Goal: Information Seeking & Learning: Learn about a topic

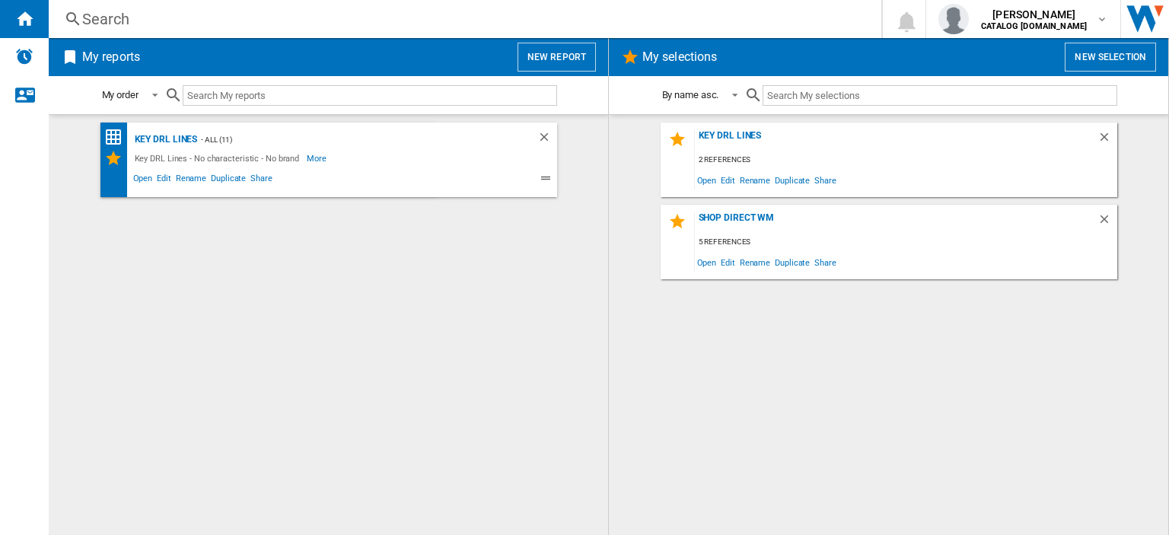
click at [107, 20] on div "Search" at bounding box center [462, 18] width 760 height 21
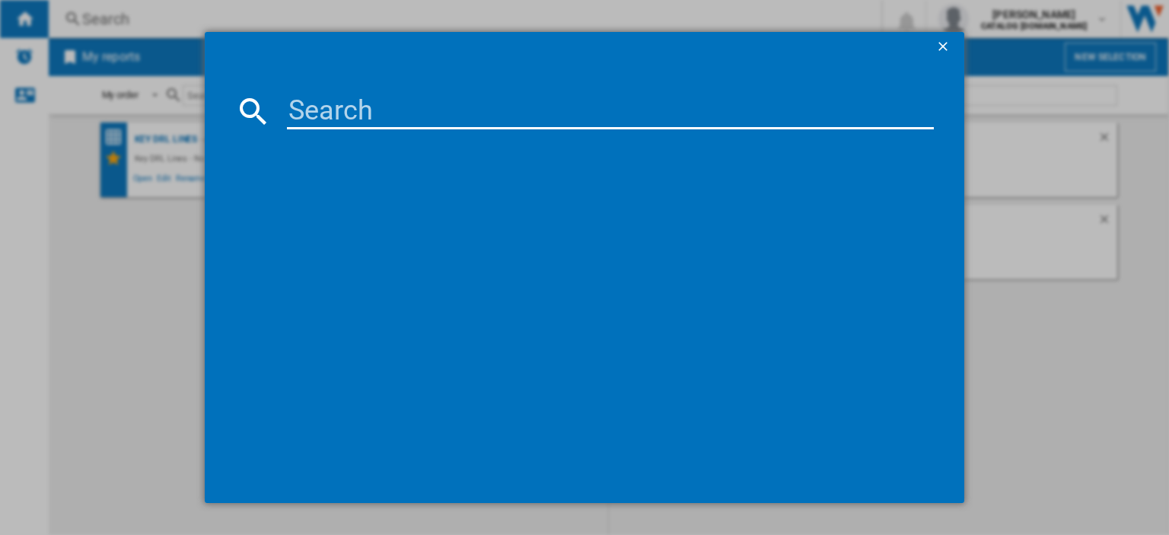
click at [304, 115] on input at bounding box center [610, 111] width 647 height 37
type input "dtikp7"
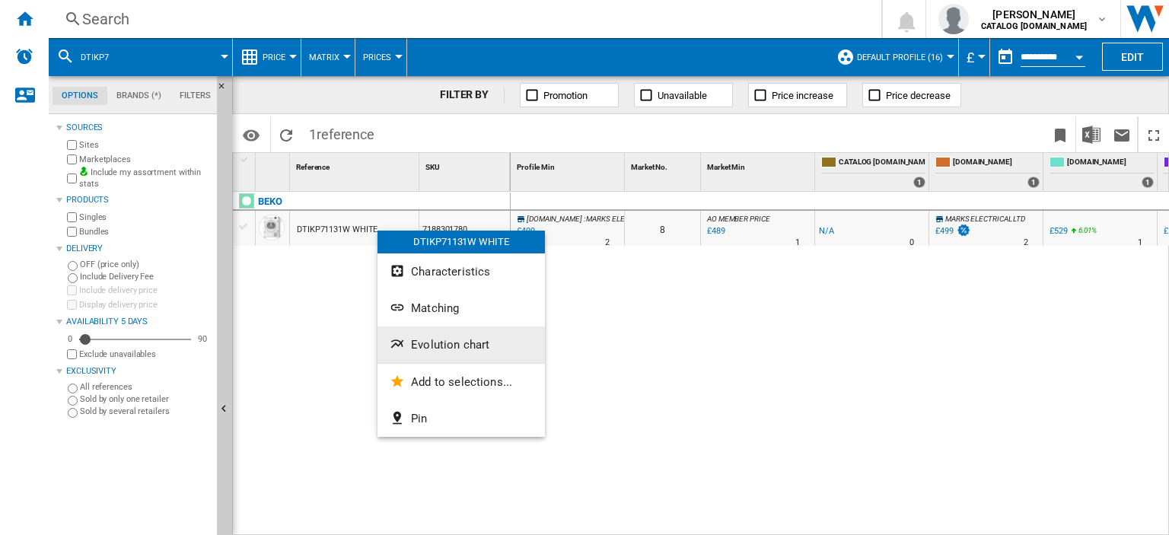
click at [437, 344] on span "Evolution chart" at bounding box center [450, 345] width 78 height 14
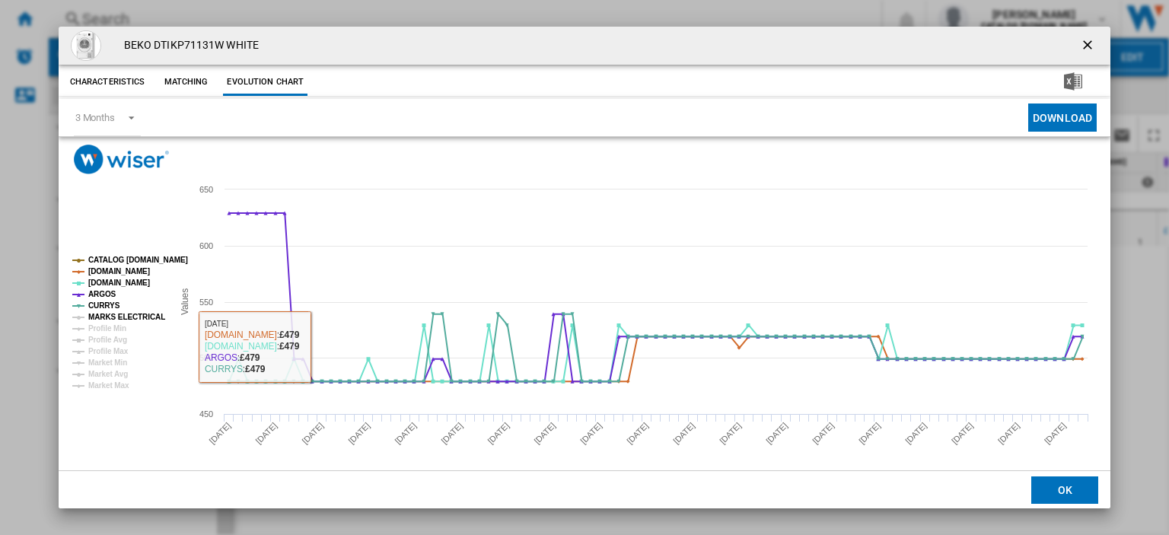
click at [128, 313] on tspan "MARKS ELECTRICAL" at bounding box center [126, 317] width 77 height 8
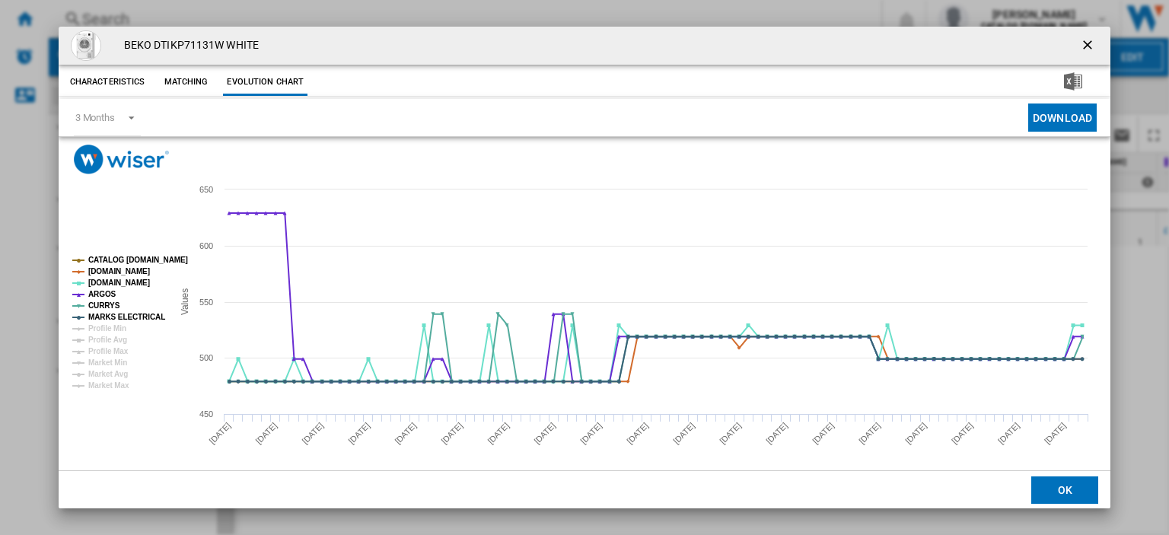
drag, startPoint x: 1078, startPoint y: 47, endPoint x: 1084, endPoint y: 11, distance: 36.3
click at [1080, 47] on ng-md-icon "getI18NText('BUTTONS.CLOSE_DIALOG')" at bounding box center [1089, 46] width 18 height 18
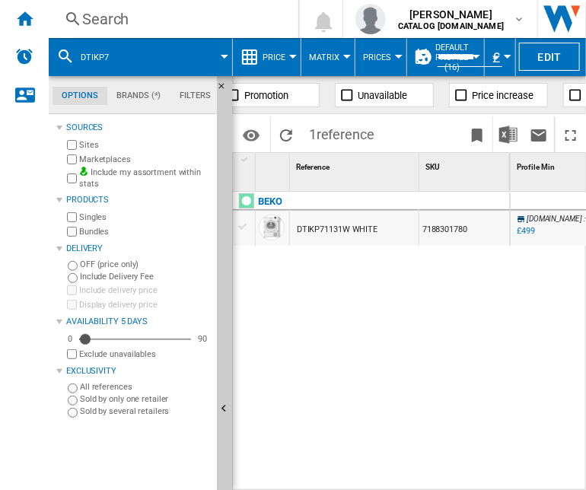
click at [96, 18] on div "Search" at bounding box center [170, 18] width 177 height 21
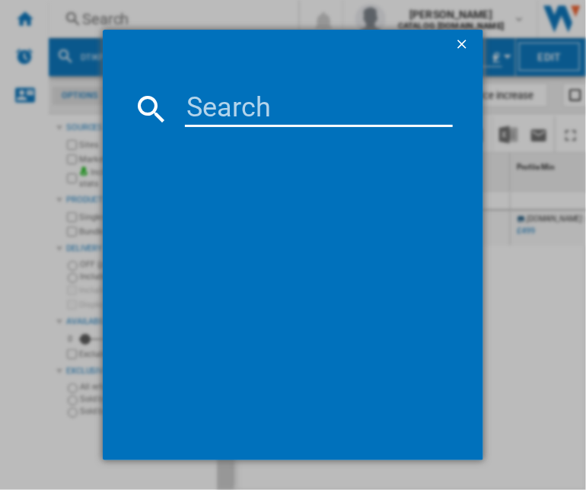
click at [199, 110] on input at bounding box center [319, 109] width 269 height 37
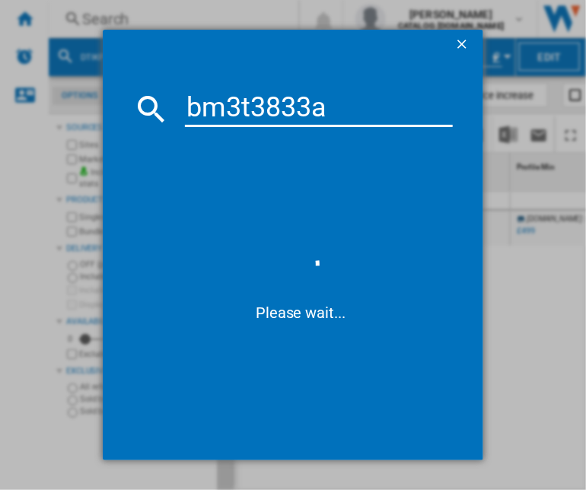
type input "bm3t3833a"
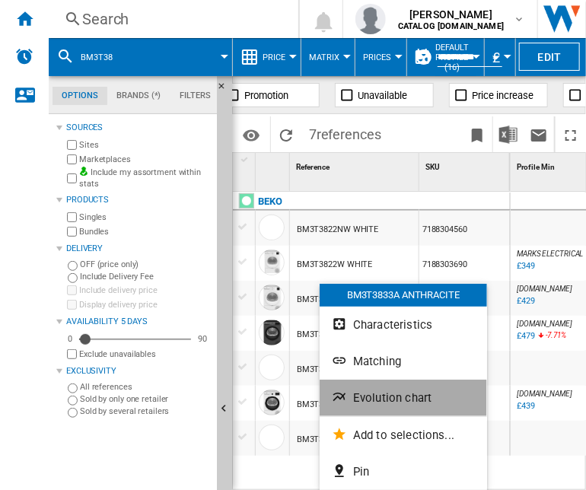
click at [351, 395] on button "Evolution chart" at bounding box center [403, 398] width 167 height 37
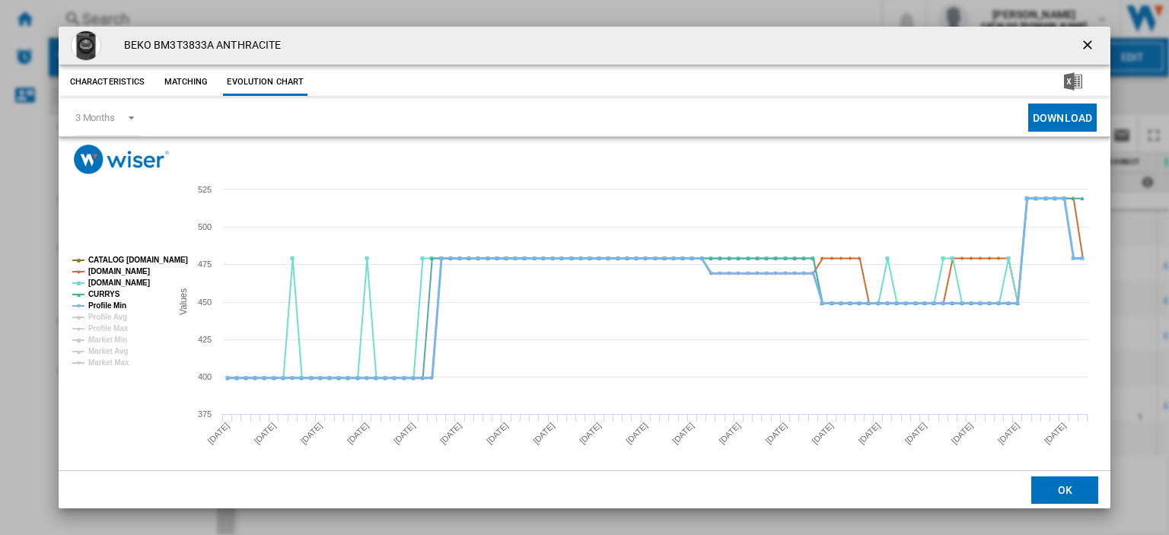
click at [119, 303] on tspan "Profile Min" at bounding box center [107, 305] width 38 height 8
